Goal: Answer question/provide support: Share knowledge or assist other users

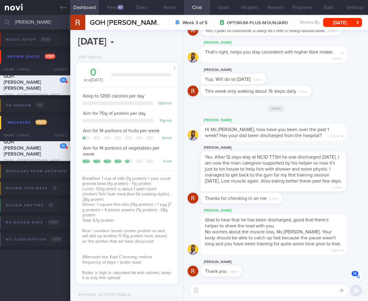
select select "9"
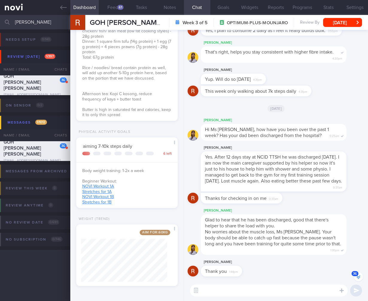
scroll to position [-214, 0]
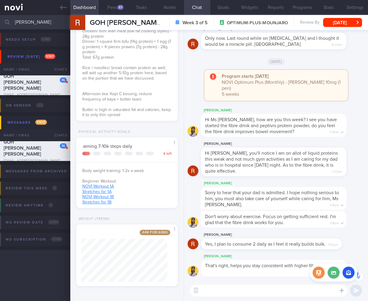
click at [357, 275] on div "Chat templates" at bounding box center [334, 273] width 48 height 18
click at [359, 277] on button "36" at bounding box center [358, 277] width 9 height 9
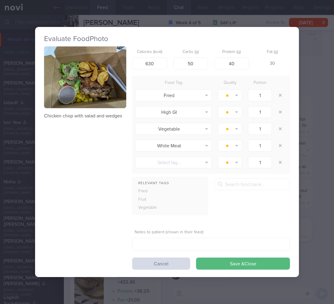
drag, startPoint x: 306, startPoint y: 105, endPoint x: 300, endPoint y: 102, distance: 6.5
click at [306, 105] on div "Evaluate Food Photo Chicken chop with salad and wedges Calories (kcal) 630 Carb…" at bounding box center [167, 152] width 334 height 304
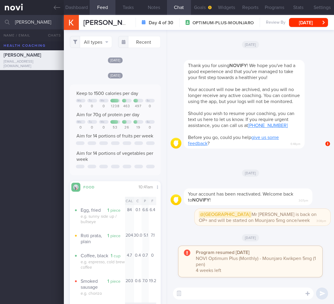
select select "9"
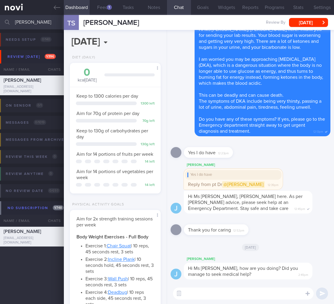
select select "4"
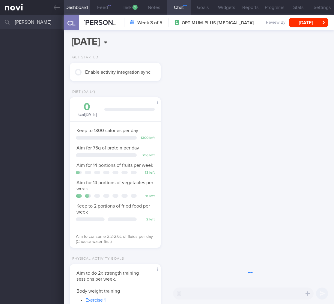
scroll to position [46, 75]
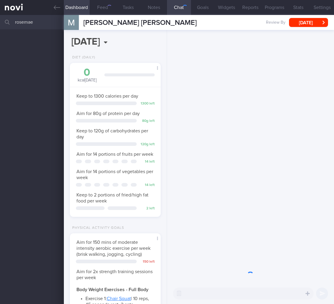
select select "9"
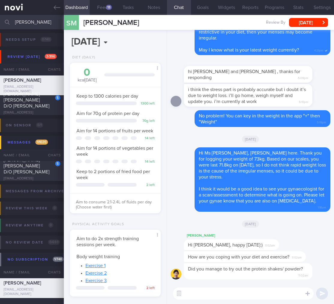
select select "8"
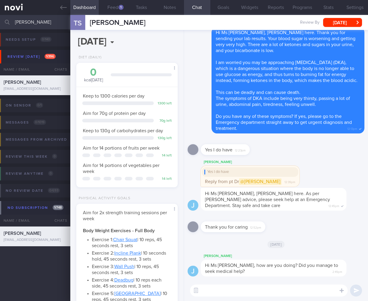
select select "4"
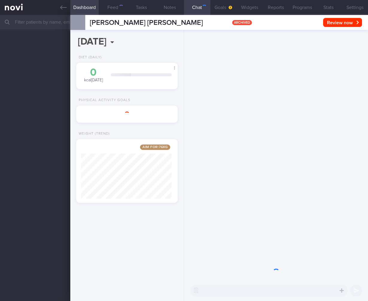
select select "9"
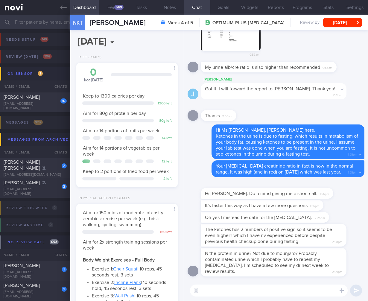
select select "8"
click at [259, 288] on textarea at bounding box center [269, 291] width 158 height 12
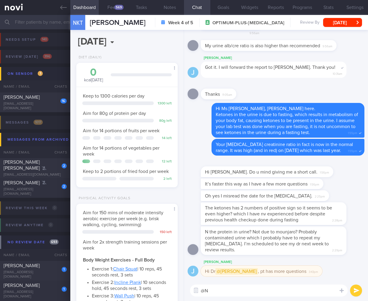
type textarea "@"
click at [258, 290] on textarea "HI Ms Nerissa, Dr Todd here. I will get my front" at bounding box center [269, 291] width 158 height 12
drag, startPoint x: 262, startPoint y: 290, endPoint x: 313, endPoint y: 291, distance: 50.9
click at [313, 291] on textarea "HI Ms Nerissa, Dr Todd here. I will get my front" at bounding box center [269, 291] width 158 height 12
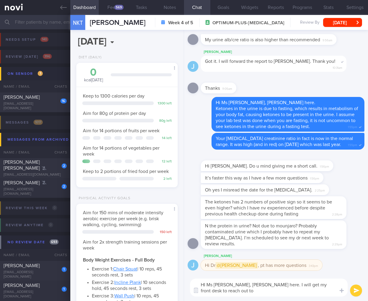
scroll to position [0, 0]
type textarea "HI Ms Nerissa, Dr Todd here. I will get my front desk to reach out to you to ar…"
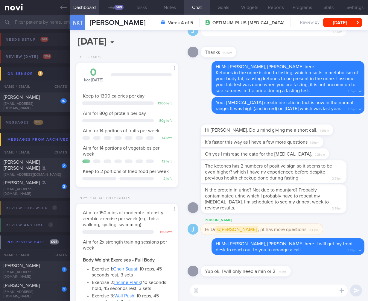
click at [225, 291] on textarea at bounding box center [269, 291] width 158 height 12
type textarea "Hi Ms Nerissa, I'm in the call, you can join in now"
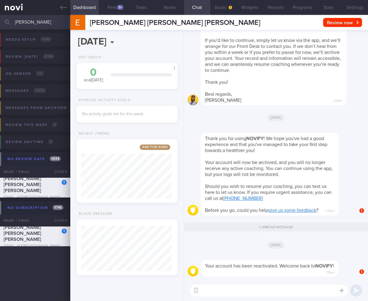
select select "9"
click at [359, 8] on button "Settings" at bounding box center [355, 7] width 26 height 15
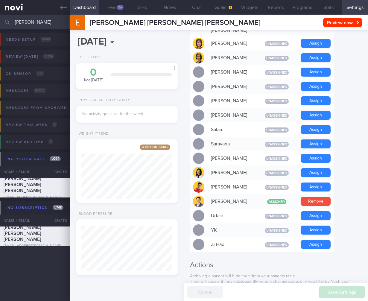
scroll to position [497, 0]
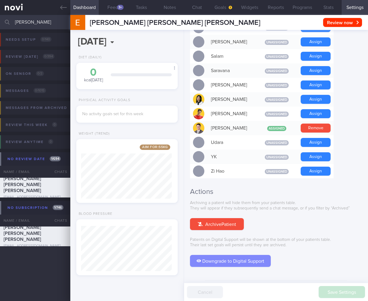
click at [224, 255] on button "Downgrade to Digital Support" at bounding box center [230, 261] width 81 height 12
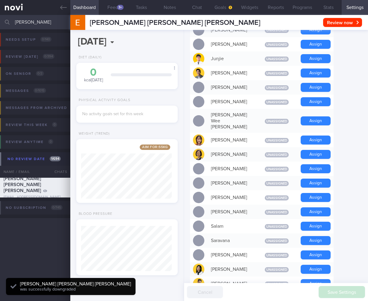
scroll to position [223, 0]
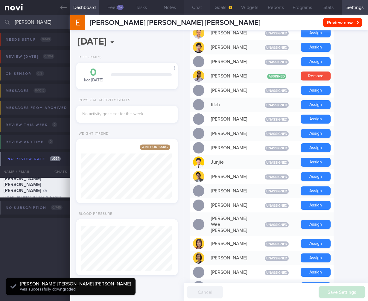
click at [200, 7] on button "Chat" at bounding box center [197, 7] width 26 height 15
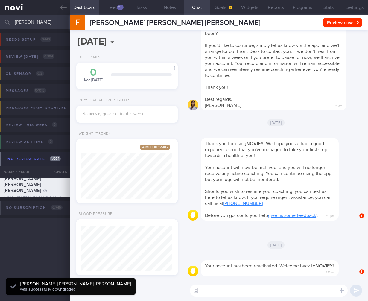
click at [194, 293] on button "button" at bounding box center [196, 290] width 11 height 11
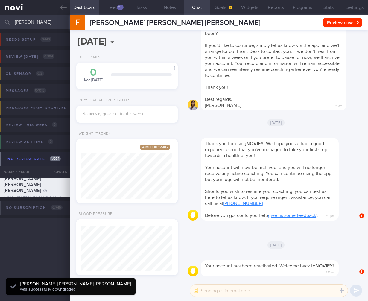
drag, startPoint x: 219, startPoint y: 295, endPoint x: 224, endPoint y: 286, distance: 10.6
click at [219, 294] on textarea at bounding box center [269, 291] width 158 height 12
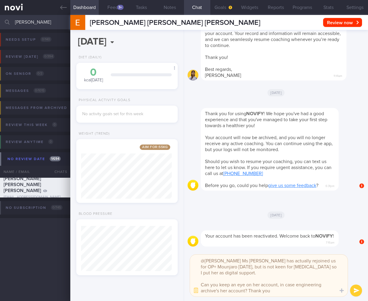
type textarea "@Elizabeth Ms Rachelle has actually rejoined us for OP+ Mounjaro today, but is …"
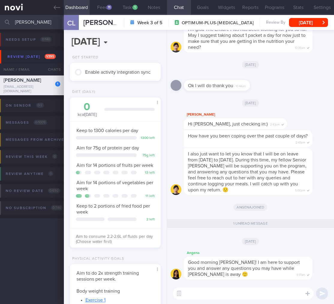
scroll to position [46, 75]
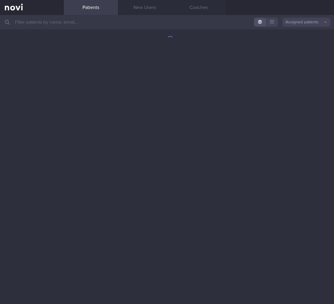
click at [65, 25] on input "text" at bounding box center [167, 22] width 334 height 14
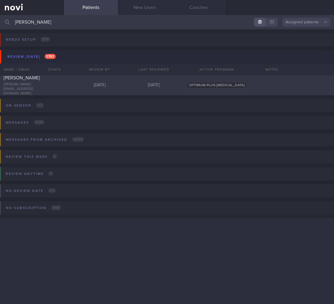
type input "[PERSON_NAME]"
click at [93, 84] on div "[DATE]" at bounding box center [100, 85] width 54 height 5
select select "9"
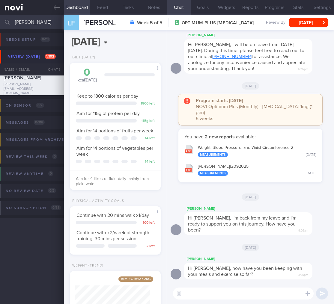
scroll to position [44, 0]
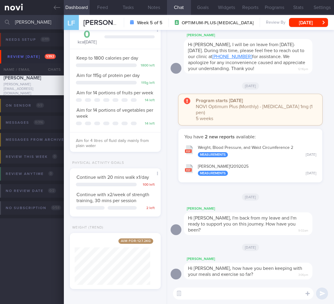
drag, startPoint x: 37, startPoint y: 19, endPoint x: -26, endPoint y: 11, distance: 63.7
click at [0, 11] on html "You are offline! Some functionality will be unavailable Patients New Users Coac…" at bounding box center [167, 152] width 334 height 304
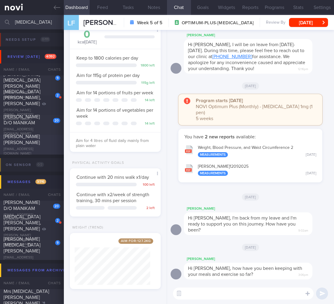
click at [30, 138] on div "[PERSON_NAME] [PERSON_NAME]" at bounding box center [31, 140] width 55 height 12
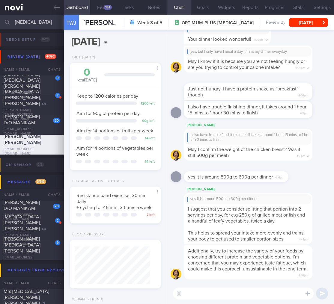
drag, startPoint x: 41, startPoint y: 26, endPoint x: -19, endPoint y: 22, distance: 60.3
click at [0, 22] on html "You are offline! Some functionality will be unavailable Patients New Users Coac…" at bounding box center [167, 152] width 334 height 304
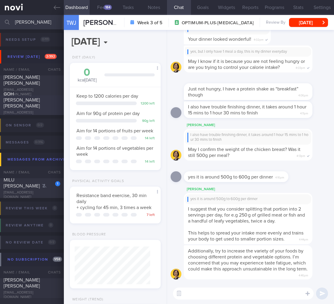
type input "[PERSON_NAME]"
click at [29, 105] on div "GOH [PERSON_NAME] [PERSON_NAME]" at bounding box center [31, 100] width 55 height 18
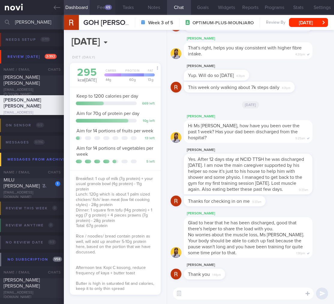
scroll to position [46, 75]
click at [108, 9] on div "65" at bounding box center [108, 7] width 7 height 5
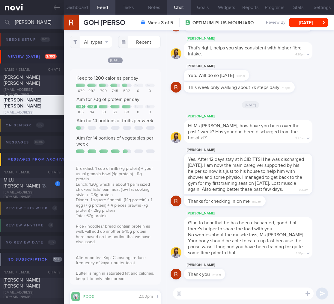
scroll to position [164, 0]
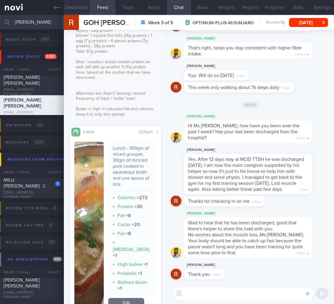
click at [84, 4] on button "Dashboard" at bounding box center [77, 7] width 26 height 15
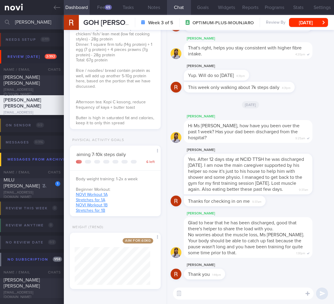
scroll to position [37, 0]
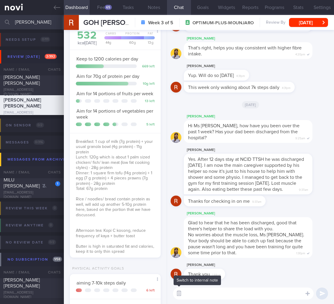
drag, startPoint x: 182, startPoint y: 292, endPoint x: 197, endPoint y: 286, distance: 16.2
click at [182, 292] on button "button" at bounding box center [178, 293] width 11 height 11
click at [199, 294] on textarea at bounding box center [243, 293] width 140 height 12
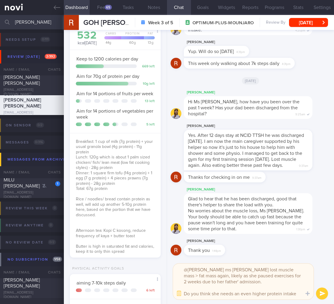
scroll to position [0, 0]
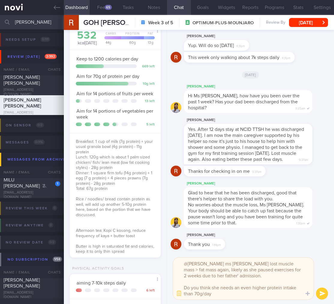
type textarea "@[PERSON_NAME] ms [PERSON_NAME] lost muscle mass > fat mass again, likely as sh…"
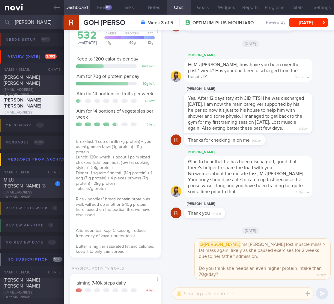
drag, startPoint x: 41, startPoint y: 24, endPoint x: -9, endPoint y: 21, distance: 50.4
click at [0, 21] on html "You are offline! Some functionality will be unavailable Patients New Users Coac…" at bounding box center [167, 152] width 334 height 304
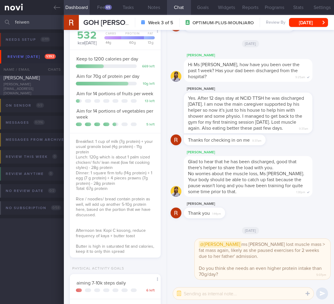
type input "feiwen"
click at [25, 80] on span "[PERSON_NAME]" at bounding box center [22, 77] width 36 height 5
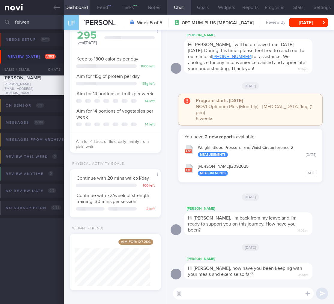
scroll to position [46, 75]
click at [179, 292] on button "button" at bounding box center [178, 293] width 11 height 11
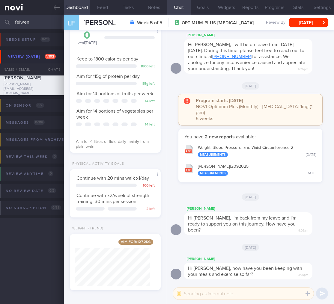
click at [225, 295] on textarea at bounding box center [243, 293] width 140 height 12
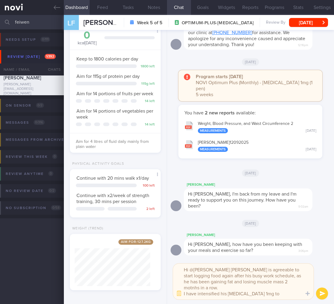
scroll to position [0, 0]
type textarea "Hi @[PERSON_NAME] [PERSON_NAME] is agreeable to start logging food again after …"
